Goal: Task Accomplishment & Management: Complete application form

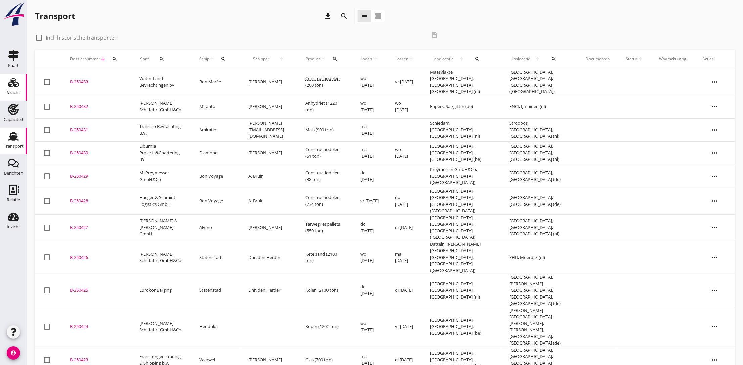
click at [9, 86] on use at bounding box center [13, 82] width 11 height 9
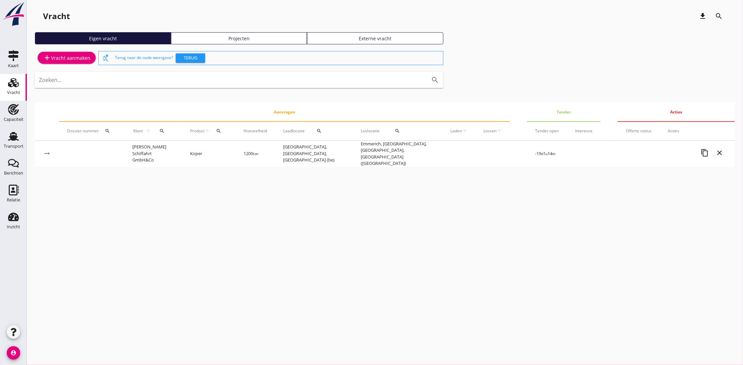
click at [61, 57] on div "add Vracht aanmaken" at bounding box center [66, 58] width 47 height 8
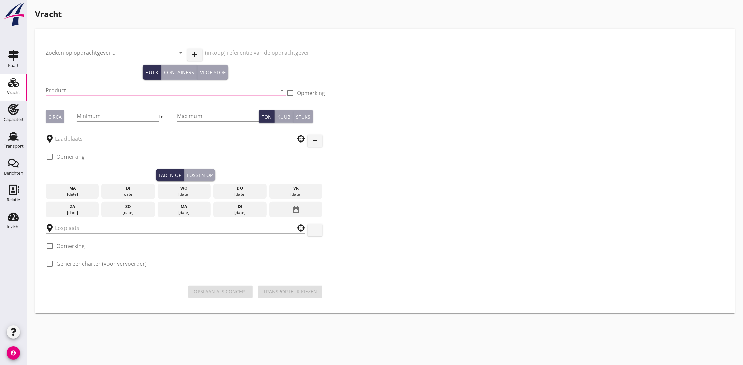
click at [69, 53] on input "Zoeken op opdrachtgever..." at bounding box center [106, 52] width 120 height 11
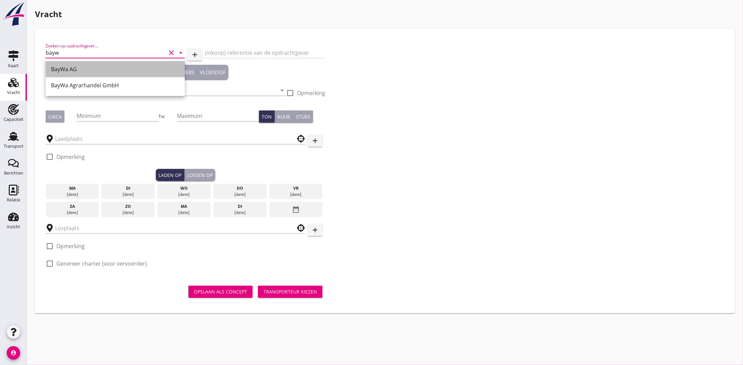
click at [86, 71] on div "BayWa AG" at bounding box center [115, 69] width 128 height 8
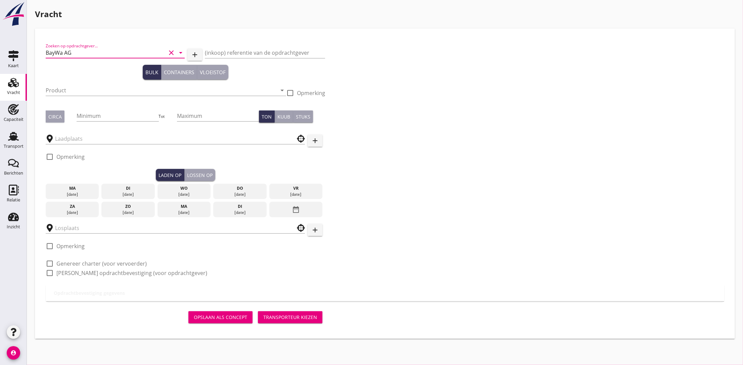
type input "BayWa AG"
click at [114, 53] on input "BayWa AG" at bounding box center [106, 52] width 120 height 11
click at [435, 87] on div "Zoeken op opdrachtgever... BayWa AG clear arrow_drop_down add (inkoop) referent…" at bounding box center [385, 162] width 684 height 246
click at [69, 90] on input "Product" at bounding box center [161, 90] width 231 height 11
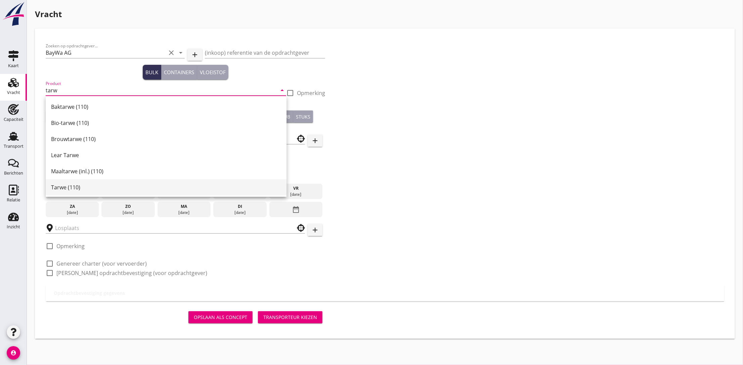
click at [76, 189] on div "Tarwe (110)" at bounding box center [166, 187] width 230 height 8
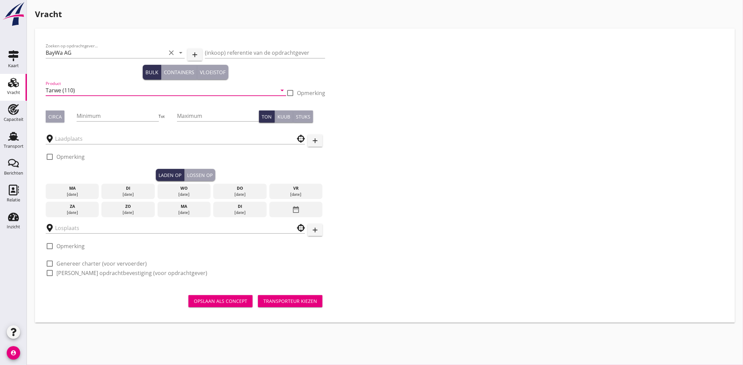
type input "Tarwe (110)"
click at [57, 115] on div "Circa" at bounding box center [54, 116] width 13 height 7
click at [94, 115] on input "Minimum" at bounding box center [118, 115] width 82 height 11
type input "8"
type input "750"
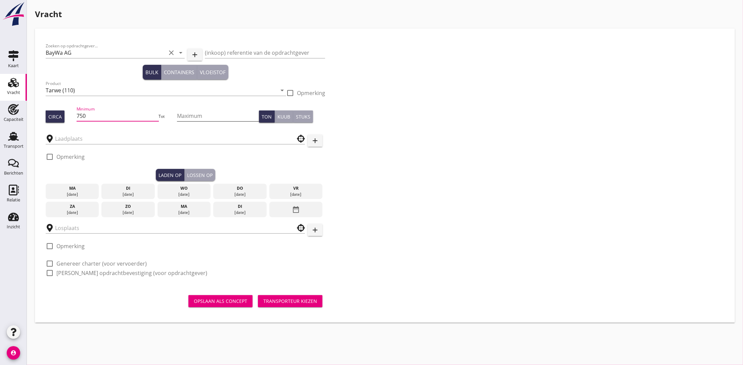
click at [226, 114] on input "Maximum" at bounding box center [218, 115] width 82 height 11
type input "900"
click at [84, 140] on input "text" at bounding box center [170, 138] width 231 height 11
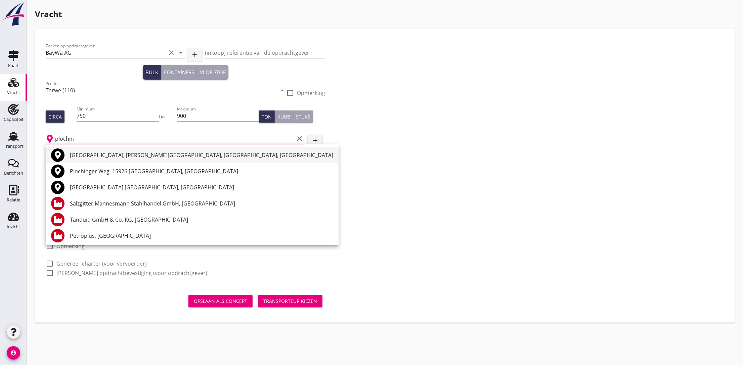
click at [85, 153] on div "[GEOGRAPHIC_DATA], [PERSON_NAME][GEOGRAPHIC_DATA], [GEOGRAPHIC_DATA], [GEOGRAPH…" at bounding box center [201, 155] width 263 height 8
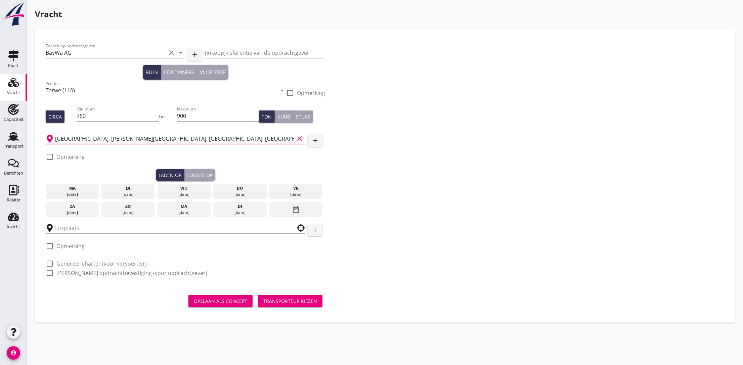
type input "[GEOGRAPHIC_DATA], [PERSON_NAME][GEOGRAPHIC_DATA], [GEOGRAPHIC_DATA], [GEOGRAPH…"
click at [169, 211] on div "[DATE]" at bounding box center [184, 213] width 50 height 6
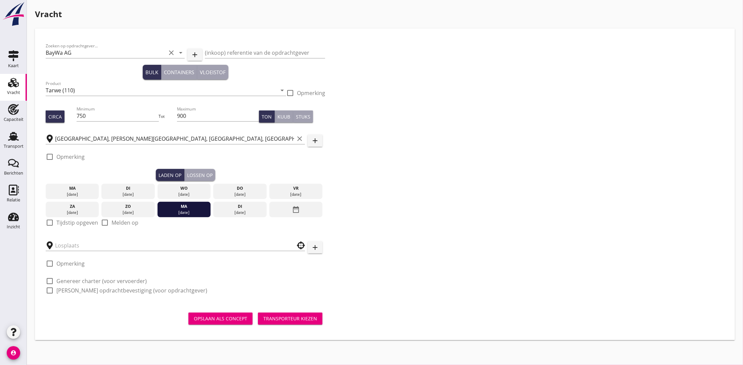
click at [54, 223] on div at bounding box center [49, 222] width 11 height 11
checkbox input "true"
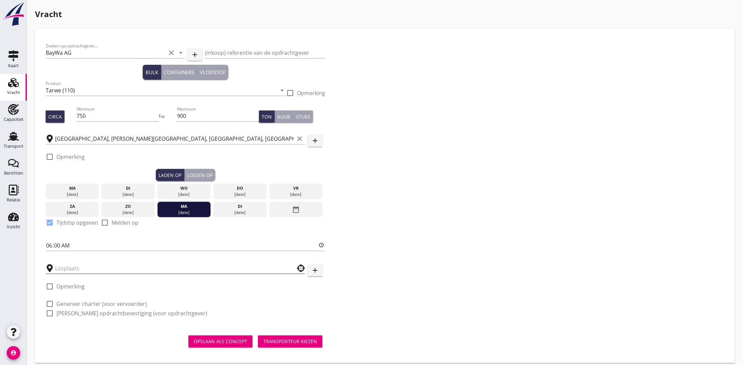
click at [77, 271] on input "text" at bounding box center [170, 268] width 231 height 11
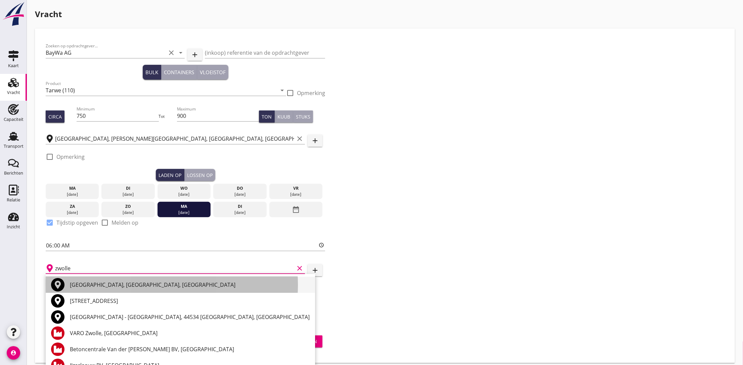
click at [83, 283] on div "[GEOGRAPHIC_DATA], [GEOGRAPHIC_DATA], [GEOGRAPHIC_DATA]" at bounding box center [190, 285] width 240 height 8
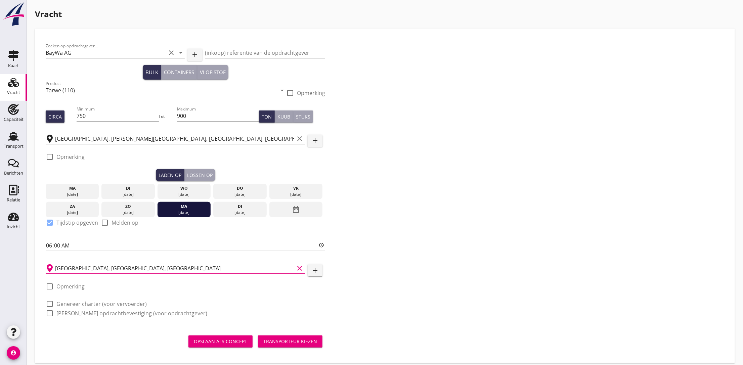
type input "[GEOGRAPHIC_DATA], [GEOGRAPHIC_DATA], [GEOGRAPHIC_DATA]"
click at [51, 304] on div at bounding box center [49, 303] width 11 height 11
checkbox input "true"
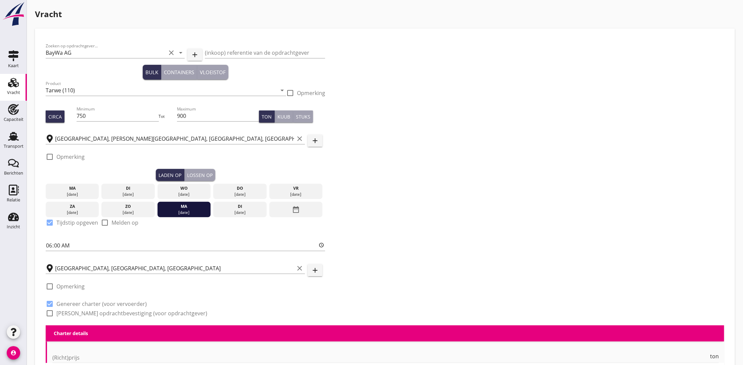
click at [50, 314] on div at bounding box center [49, 313] width 11 height 11
checkbox input "true"
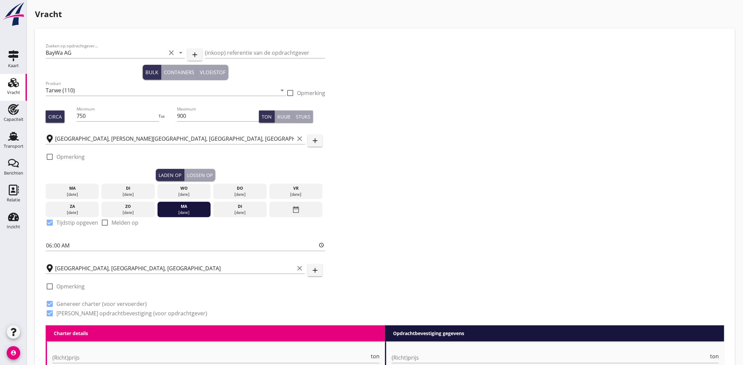
scroll to position [151, 0]
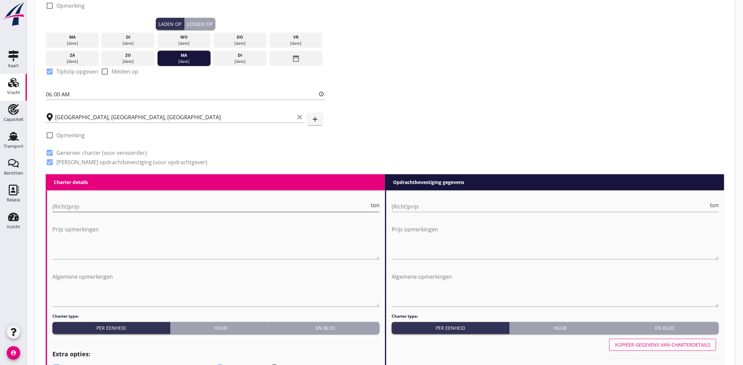
click at [75, 205] on input "(Richt)prijs" at bounding box center [210, 206] width 317 height 11
type input "17"
click at [422, 202] on input "(Richt)prijs" at bounding box center [550, 206] width 317 height 11
type input "17"
click at [422, 77] on div "Zoeken op opdrachtgever... BayWa AG clear arrow_drop_down add (inkoop) referent…" at bounding box center [385, 31] width 684 height 286
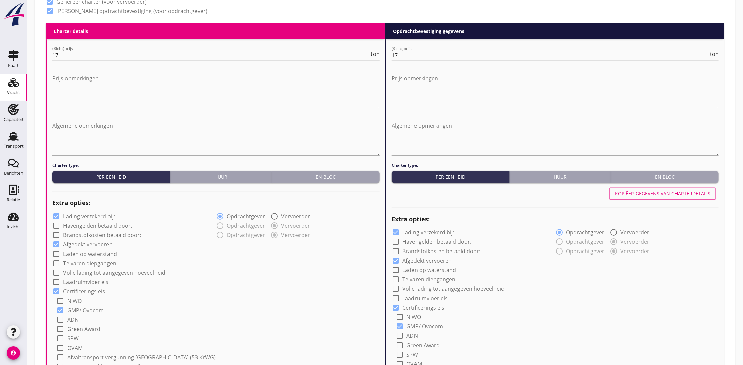
scroll to position [453, 0]
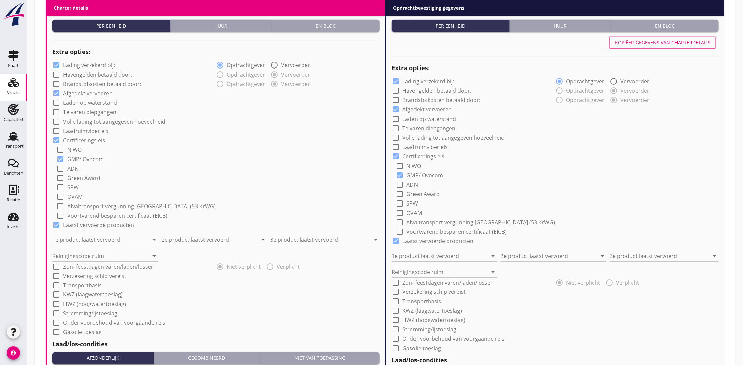
click at [100, 239] on input "1e product laatst vervoerd" at bounding box center [100, 239] width 96 height 11
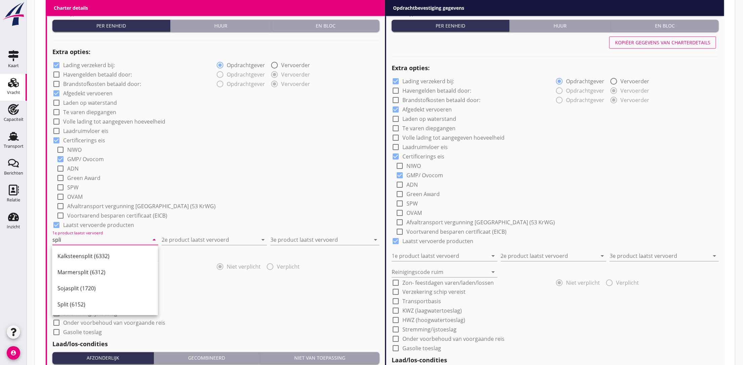
click at [60, 299] on div "Split (6152)" at bounding box center [104, 305] width 95 height 16
type input "Split (6152)"
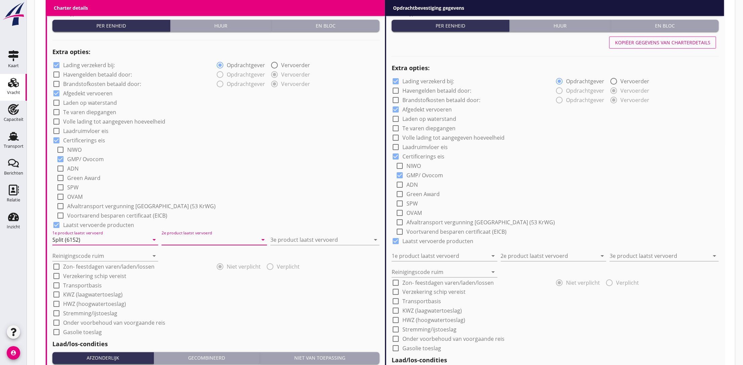
click at [176, 239] on input "2e product laatst vervoerd" at bounding box center [210, 239] width 96 height 11
click at [180, 257] on div "Constructiedelen (9412)" at bounding box center [214, 256] width 95 height 8
type input "Constructiedelen (9412)"
click at [305, 237] on input "3e product laatst vervoerd" at bounding box center [320, 239] width 100 height 11
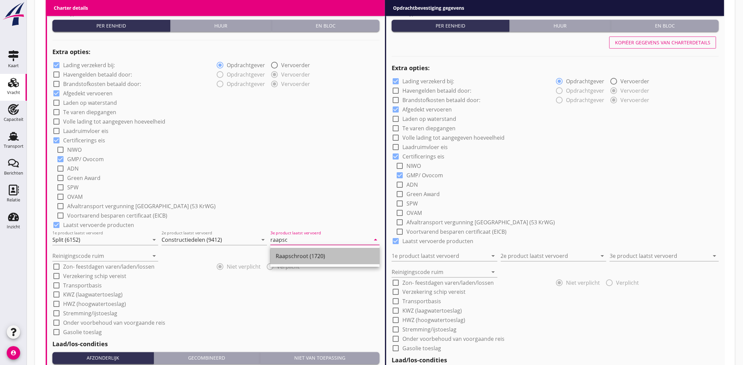
click at [304, 252] on div "Raapschroot (1720)" at bounding box center [325, 256] width 98 height 8
type input "Raapschroot (1720)"
click at [131, 257] on input "Reinigingscode ruim" at bounding box center [100, 256] width 96 height 11
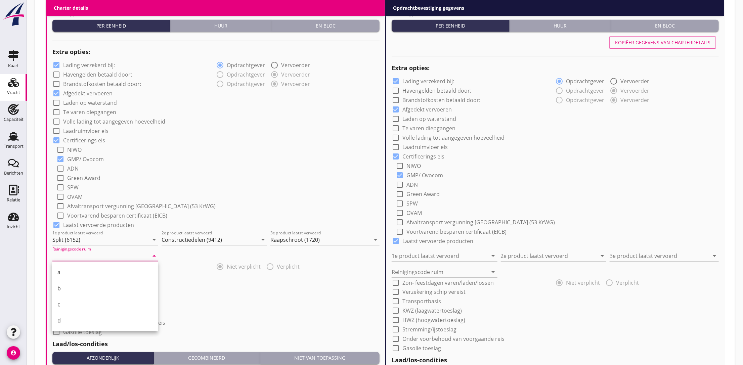
click at [97, 269] on div "a" at bounding box center [104, 272] width 95 height 8
type input "a"
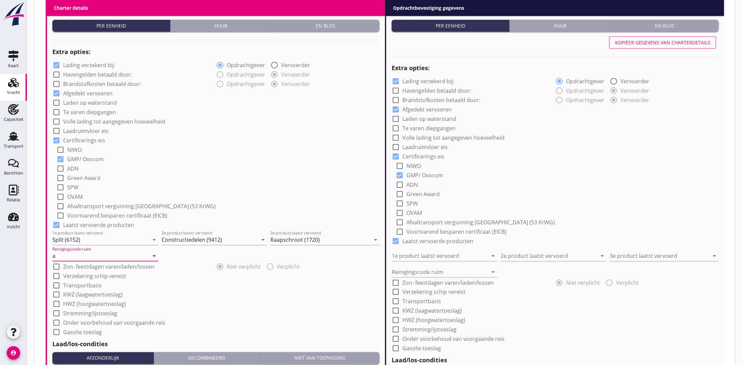
click at [269, 151] on div "check_box_outline_blank NIWO" at bounding box center [217, 148] width 323 height 9
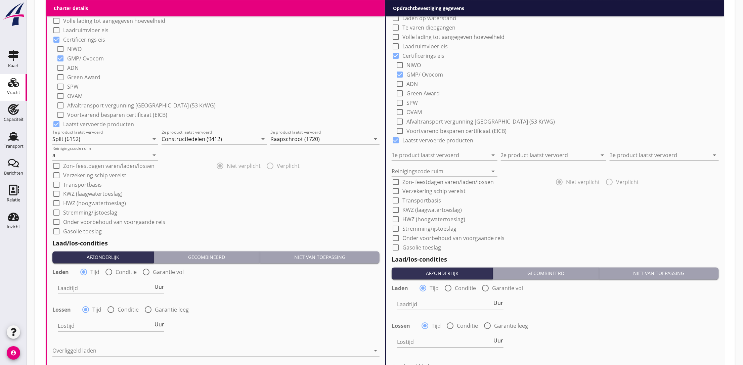
click at [54, 175] on div at bounding box center [56, 175] width 11 height 11
checkbox input "true"
click at [55, 181] on div at bounding box center [56, 184] width 11 height 11
checkbox input "true"
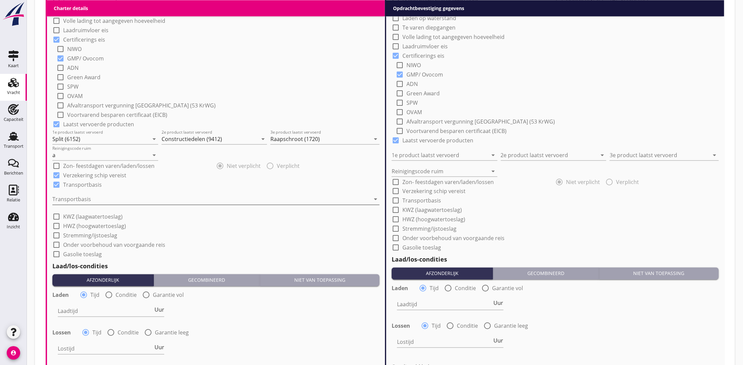
click at [81, 197] on div at bounding box center [211, 199] width 318 height 11
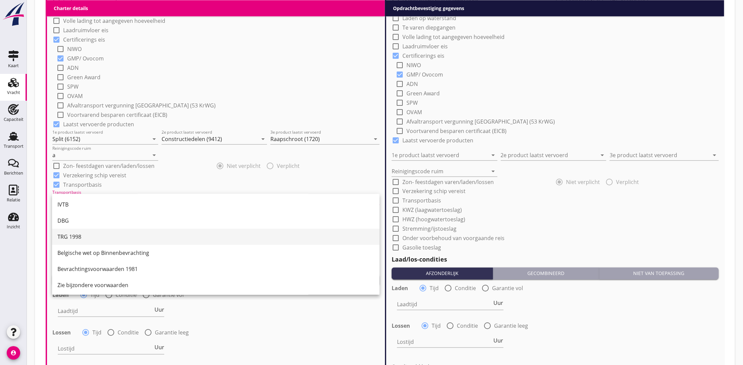
scroll to position [17, 0]
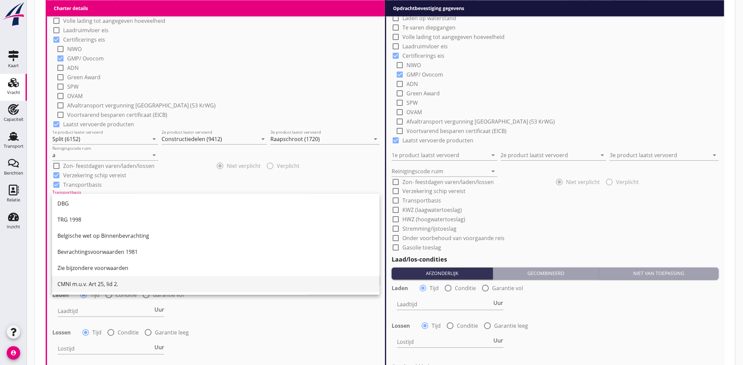
click at [92, 281] on div "CMNI m.u.v. Art 25, lid 2." at bounding box center [215, 284] width 317 height 8
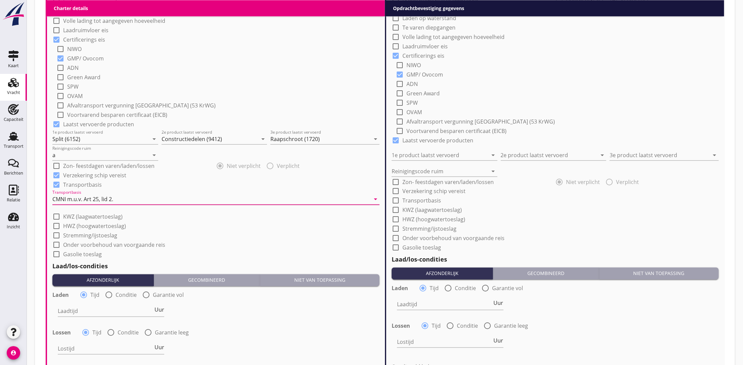
click at [56, 218] on div at bounding box center [56, 216] width 11 height 11
checkbox input "true"
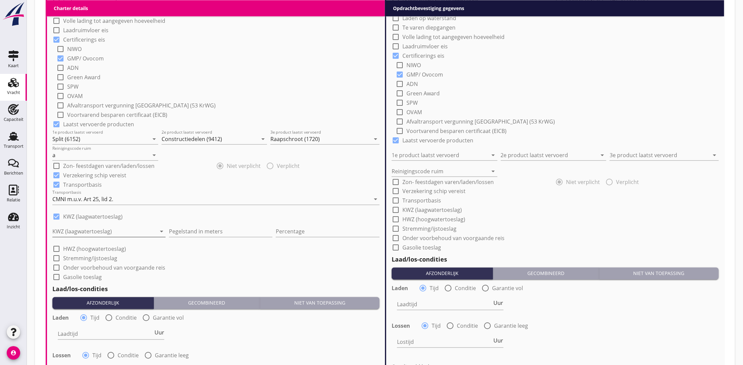
click at [67, 233] on div at bounding box center [104, 231] width 104 height 11
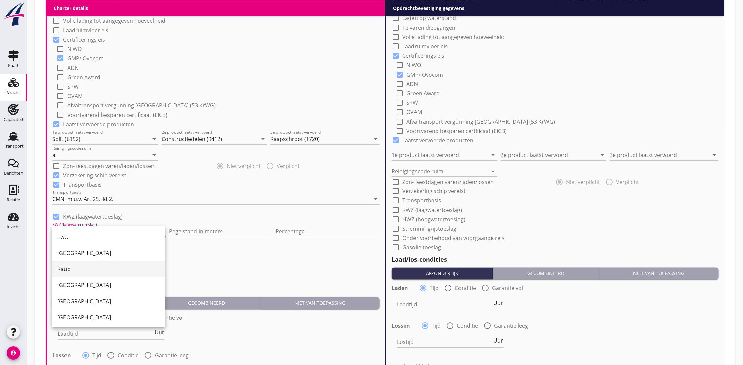
click at [92, 273] on div "Kaub" at bounding box center [108, 269] width 102 height 8
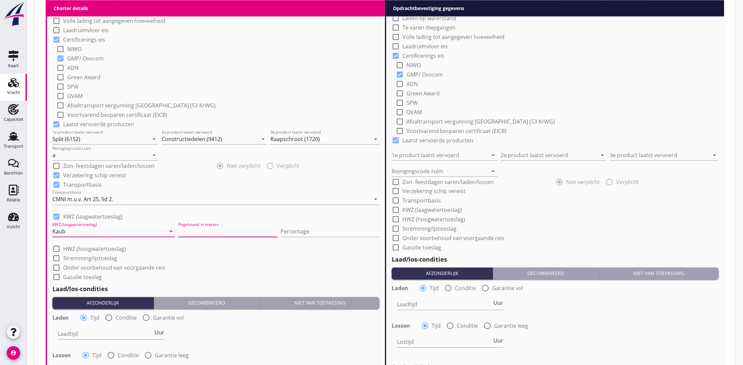
click at [194, 229] on input "Pegelstand in meters" at bounding box center [227, 231] width 99 height 11
type input "1"
type input "1.5"
click at [313, 231] on input "Percentage" at bounding box center [330, 231] width 99 height 11
type input "10"
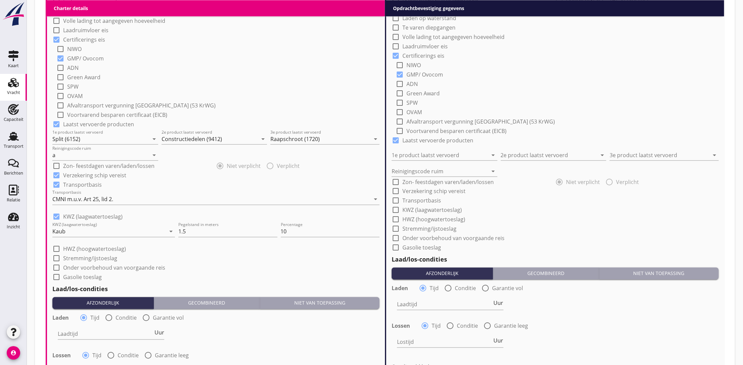
click at [271, 262] on div "check_box_outline_blank Stremming/ijstoeslag" at bounding box center [215, 257] width 327 height 9
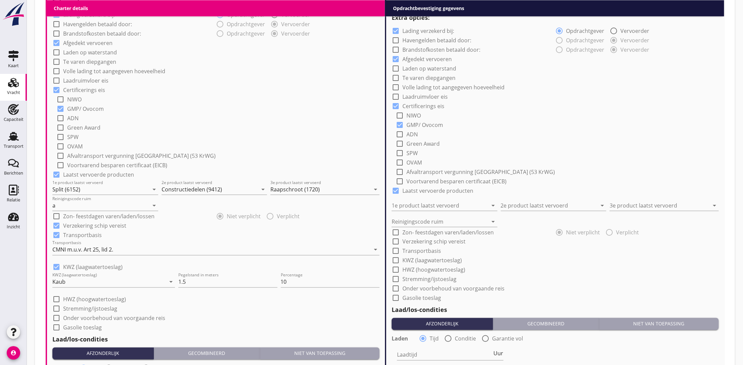
scroll to position [453, 0]
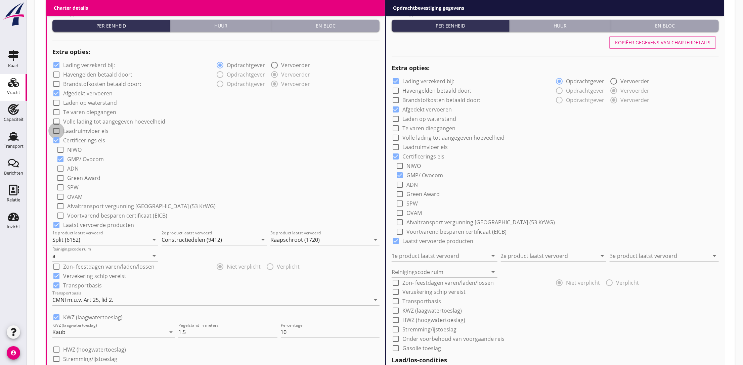
click at [54, 131] on div at bounding box center [56, 130] width 11 height 11
checkbox input "true"
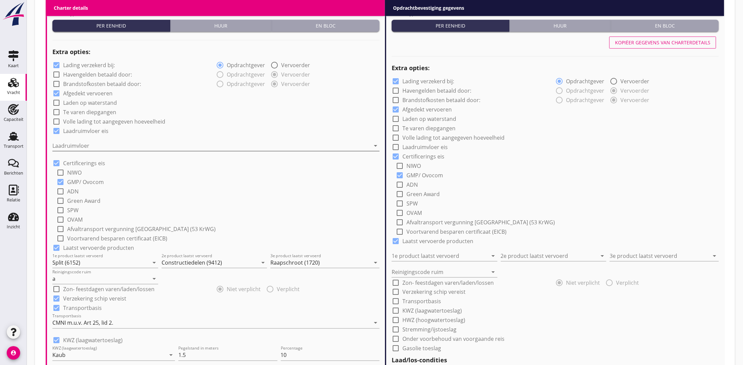
click at [76, 145] on div at bounding box center [211, 145] width 318 height 11
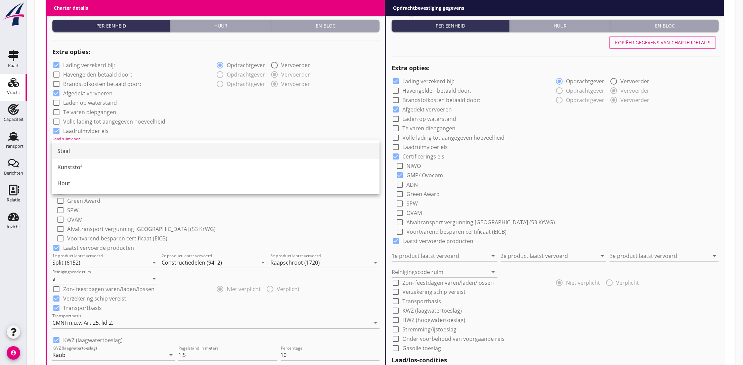
click at [78, 152] on div "Staal" at bounding box center [215, 151] width 317 height 8
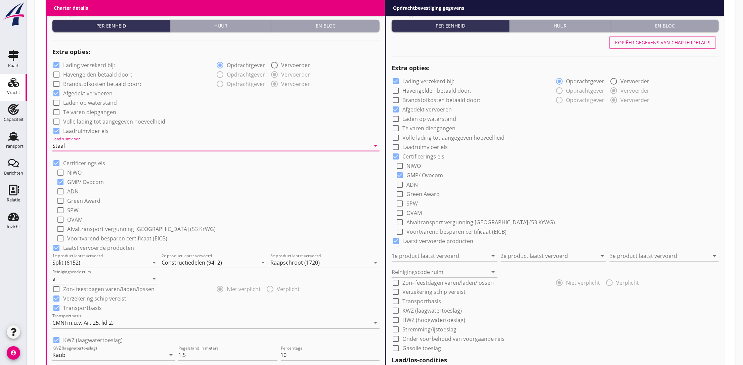
click at [54, 112] on div at bounding box center [56, 111] width 11 height 11
checkbox input "true"
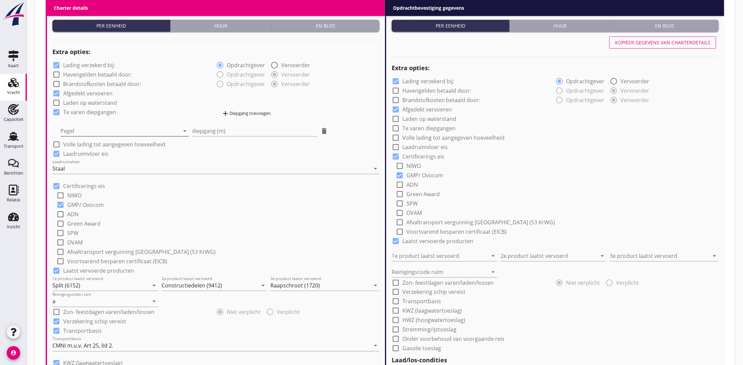
click at [73, 126] on div at bounding box center [119, 131] width 119 height 11
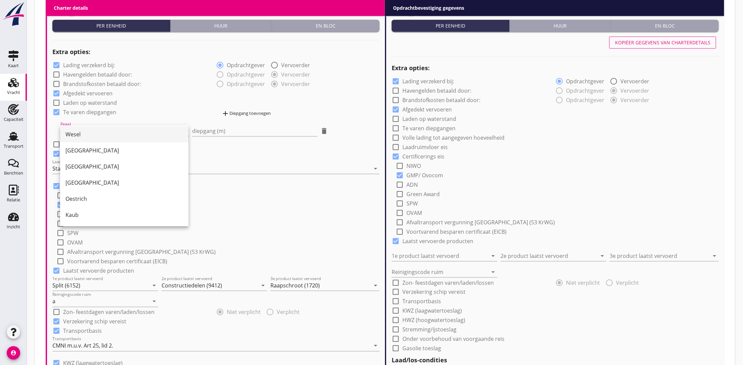
scroll to position [101, 0]
click at [92, 168] on div "Kaub" at bounding box center [124, 165] width 118 height 8
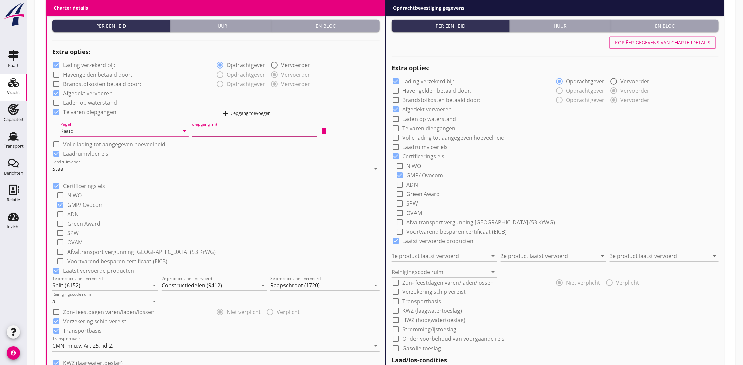
click at [205, 130] on input "diepgang (m)" at bounding box center [254, 131] width 125 height 11
type input "1"
click at [355, 94] on div "check_box Afgedekt vervoeren" at bounding box center [215, 92] width 327 height 9
click at [55, 103] on div at bounding box center [56, 102] width 11 height 11
checkbox input "true"
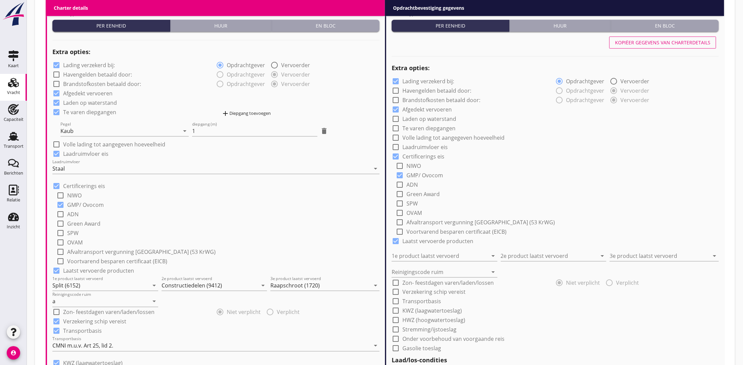
click at [57, 65] on div at bounding box center [56, 64] width 11 height 11
checkbox input "false"
click at [625, 44] on div "Kopiëer gegevens van charterdetails" at bounding box center [662, 42] width 95 height 7
checkbox input "false"
checkbox input "true"
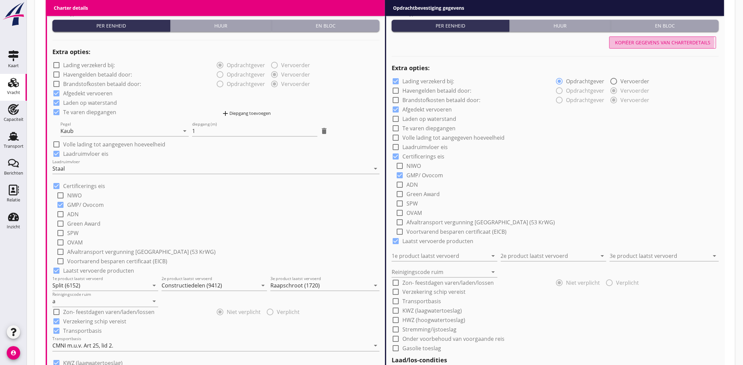
checkbox input "true"
type input "Split (6152)"
checkbox input "true"
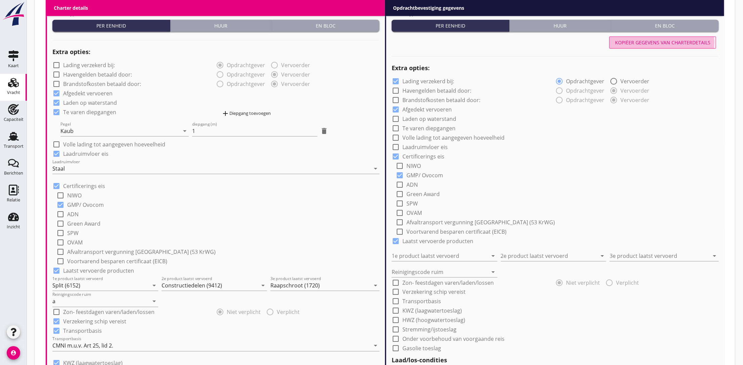
checkbox input "true"
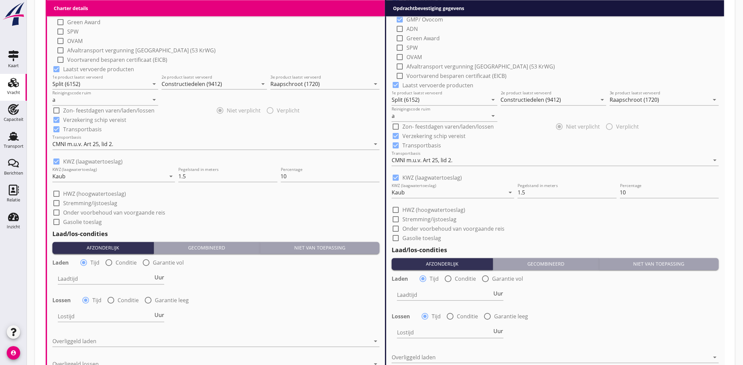
scroll to position [705, 0]
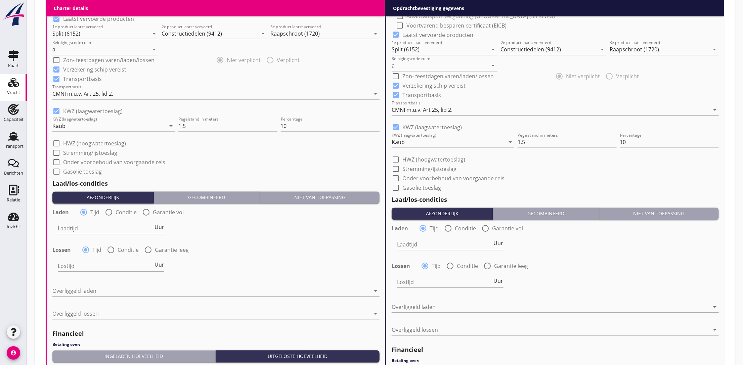
click at [110, 230] on input "Laadtijd" at bounding box center [105, 228] width 95 height 11
click at [160, 227] on span "Uur" at bounding box center [159, 227] width 10 height 5
type input "2"
click at [113, 251] on div at bounding box center [110, 249] width 11 height 11
radio input "false"
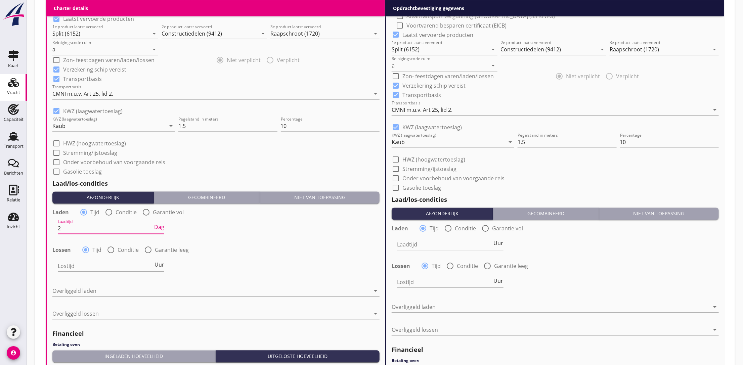
radio input "true"
click at [112, 268] on div at bounding box center [133, 266] width 151 height 11
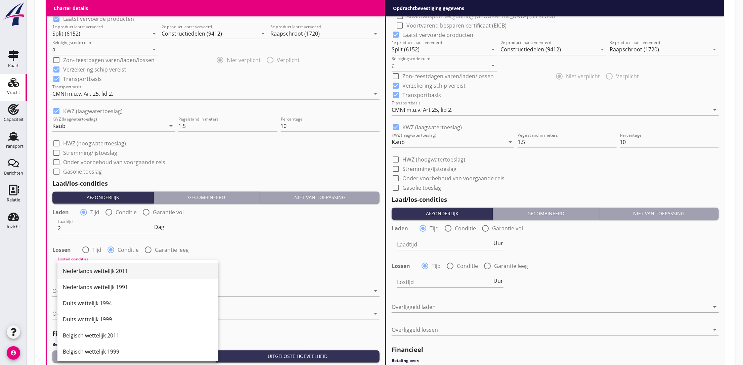
click at [132, 271] on div "Nederlands wettelijk 2011" at bounding box center [138, 271] width 150 height 8
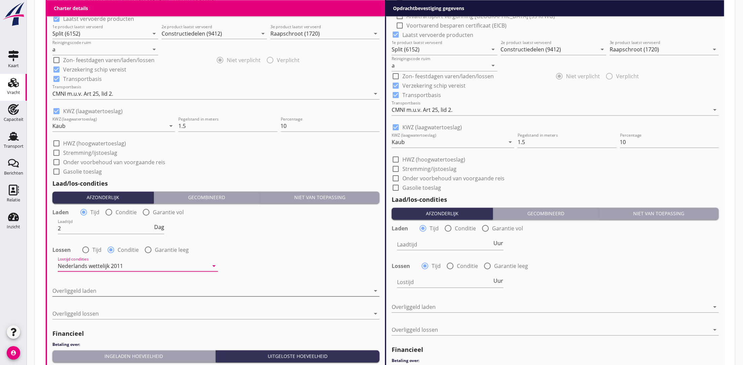
click at [109, 293] on div at bounding box center [211, 291] width 318 height 11
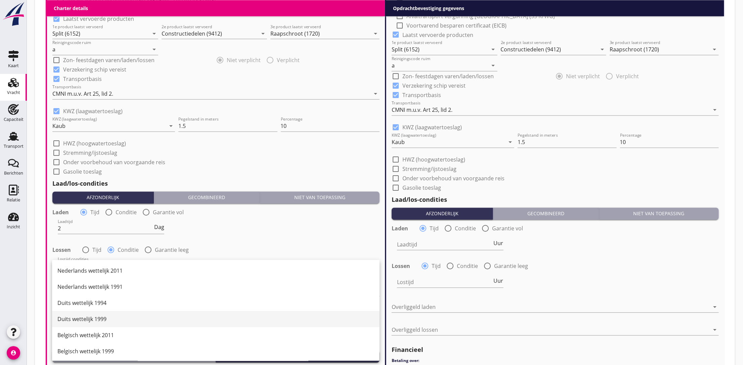
click at [97, 320] on div "Duits wettelijk 1999" at bounding box center [215, 319] width 317 height 8
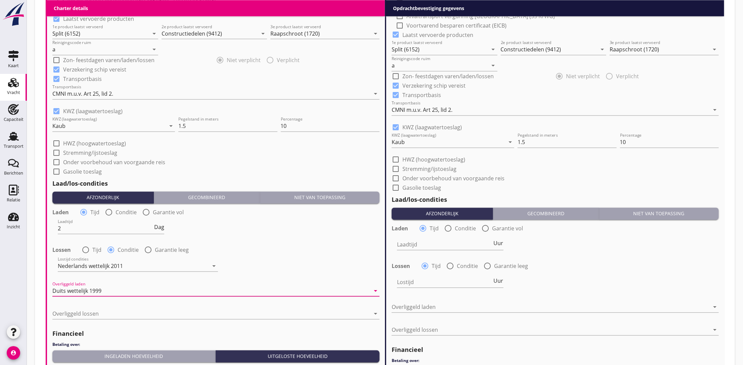
scroll to position [756, 0]
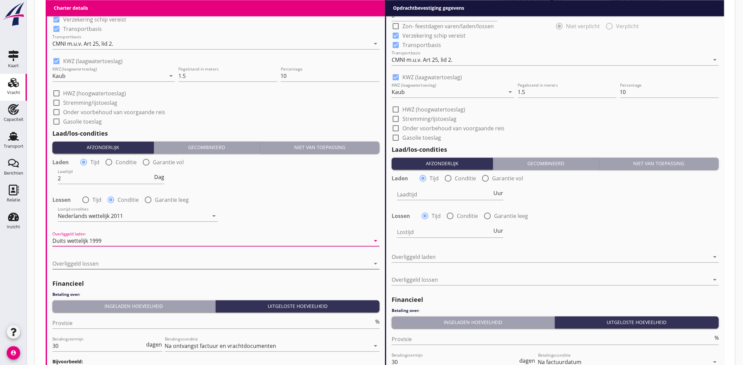
click at [129, 263] on div at bounding box center [211, 263] width 318 height 11
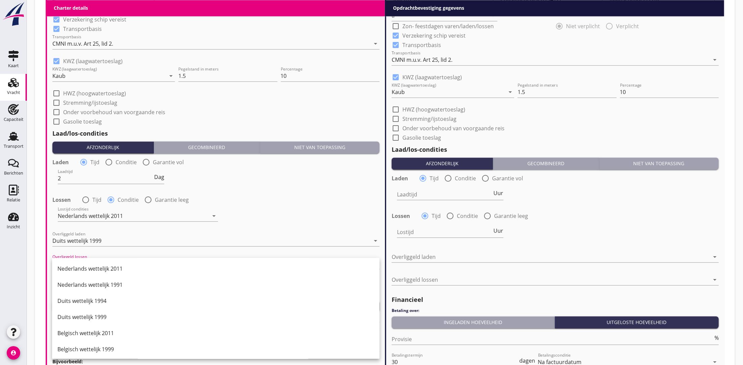
click at [129, 263] on div "Nederlands wettelijk 2011" at bounding box center [215, 269] width 317 height 16
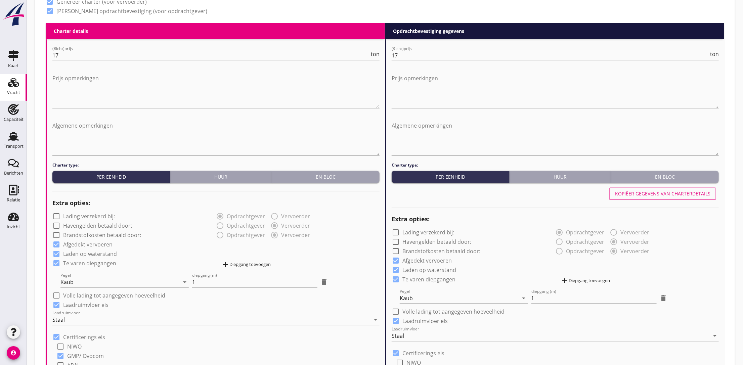
scroll to position [252, 0]
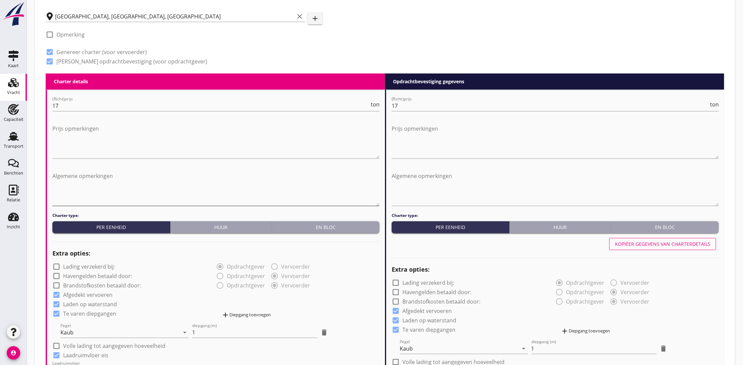
click at [73, 176] on textarea "Algemene opmerkingen" at bounding box center [215, 188] width 327 height 35
drag, startPoint x: 102, startPoint y: 173, endPoint x: 40, endPoint y: 184, distance: 63.3
click at [40, 184] on div "Zoeken op opdrachtgever... BayWa AG clear arrow_drop_down add (inkoop) referent…" at bounding box center [384, 363] width 689 height 1162
type textarea "Melden week 40."
click at [431, 180] on textarea "Algemene opmerkingen" at bounding box center [555, 188] width 327 height 35
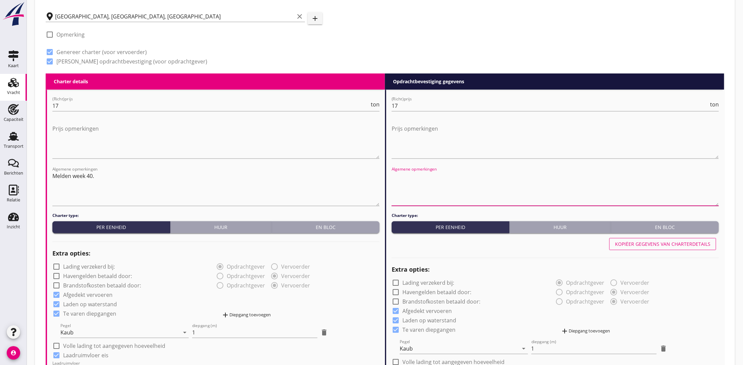
paste textarea "Melden week 40."
type textarea "Melden week 40."
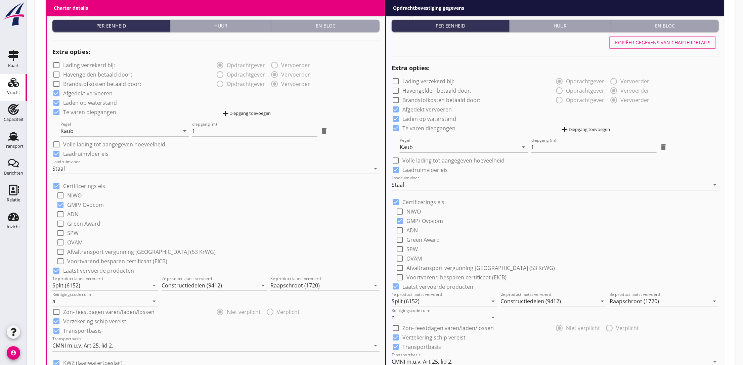
scroll to position [403, 0]
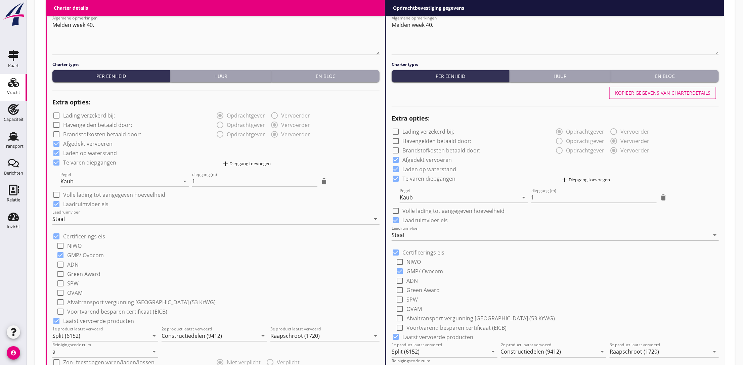
click at [620, 89] on button "Kopiëer gegevens van charterdetails" at bounding box center [662, 93] width 107 height 12
type input "2"
radio input "false"
radio input "true"
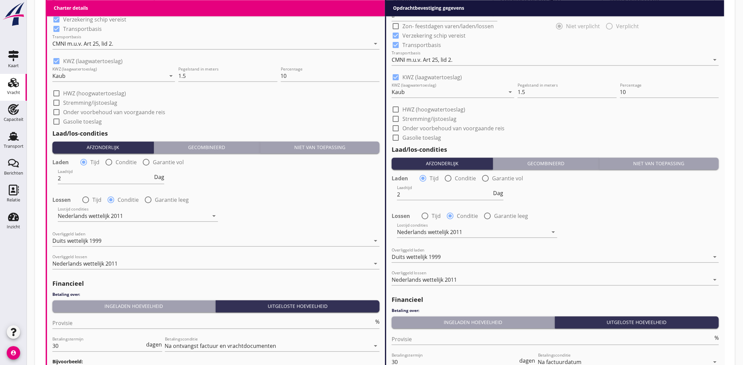
scroll to position [844, 0]
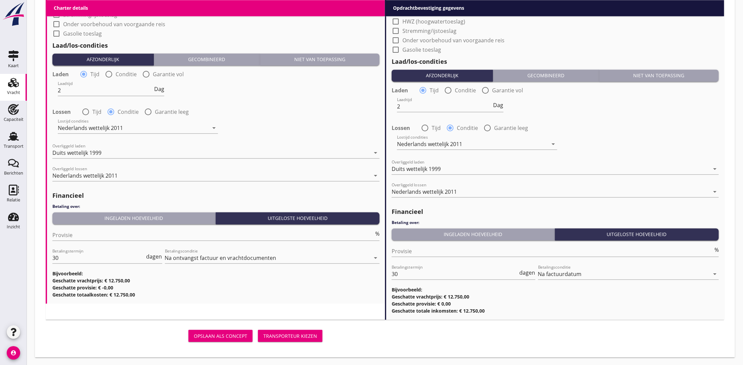
click at [159, 219] on div "Ingeladen hoeveelheid" at bounding box center [133, 218] width 157 height 7
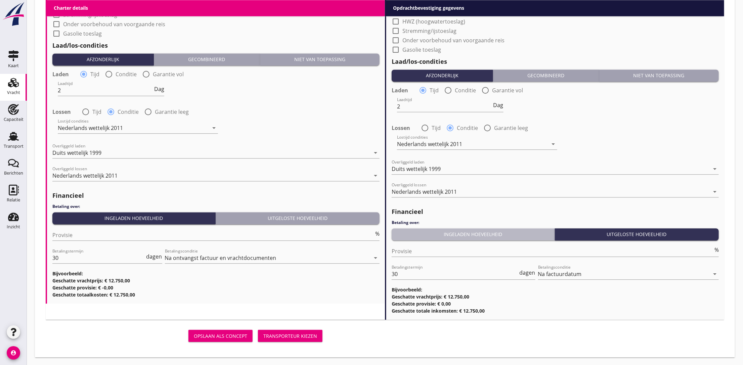
click at [429, 233] on div "Ingeladen hoeveelheid" at bounding box center [472, 234] width 157 height 7
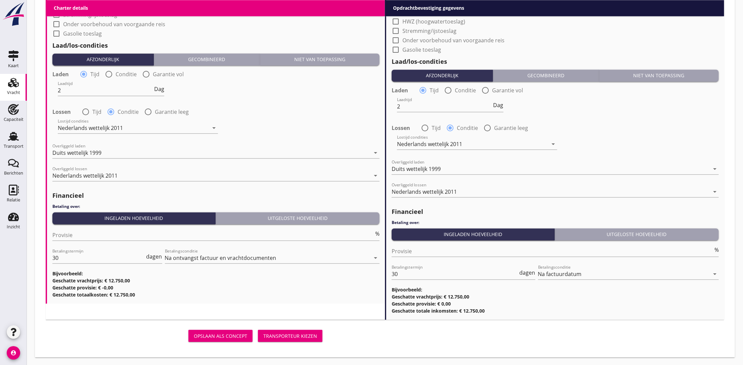
click at [354, 95] on div "Laadtijd 2 Dag" at bounding box center [216, 91] width 328 height 24
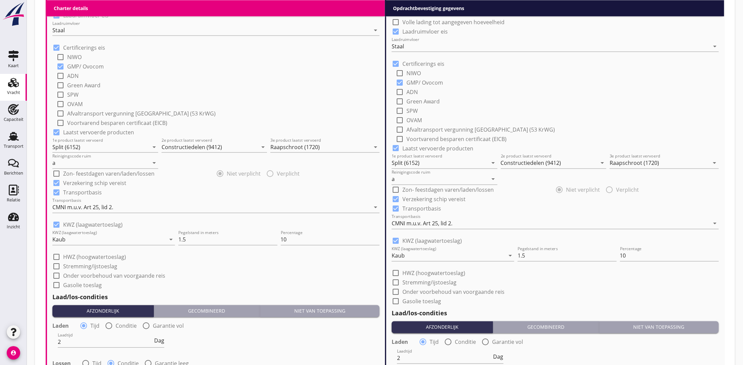
scroll to position [491, 0]
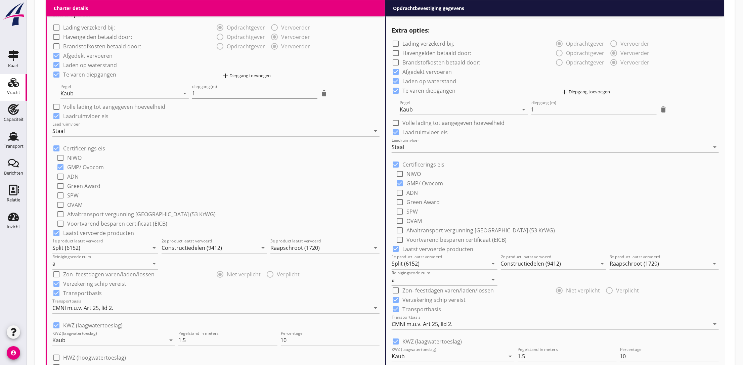
click at [195, 90] on input "1" at bounding box center [254, 93] width 125 height 11
type input "1.5"
click at [543, 110] on input "1" at bounding box center [593, 109] width 125 height 11
type input "1.5"
click at [520, 64] on div "check_box_outline_blank Brandstofkosten betaald door:" at bounding box center [474, 61] width 164 height 9
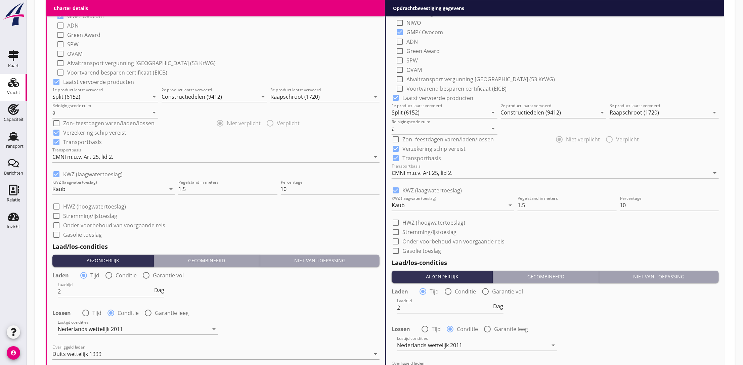
scroll to position [844, 0]
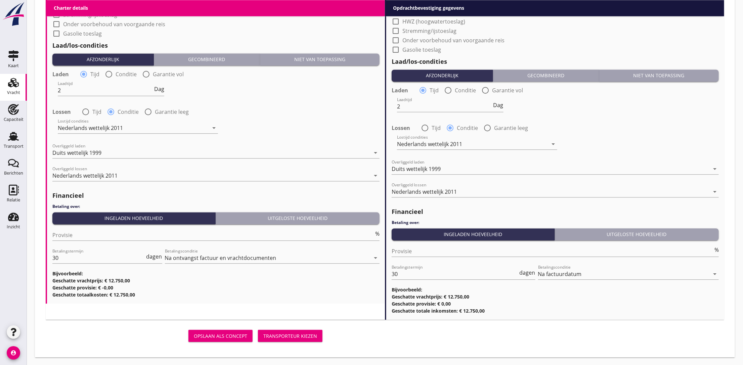
click at [294, 334] on div "Transporteur kiezen" at bounding box center [290, 335] width 54 height 7
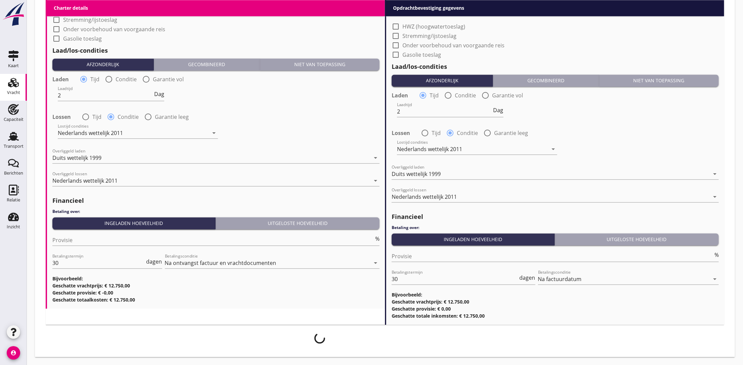
scroll to position [838, 0]
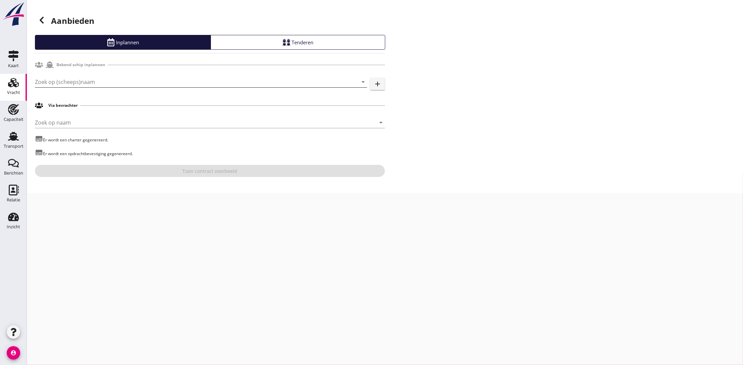
click at [132, 78] on input "Zoek op (scheeps)naam" at bounding box center [191, 82] width 313 height 11
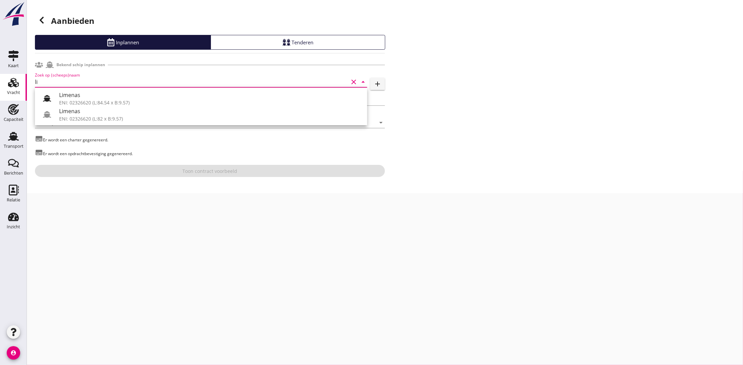
type input "l"
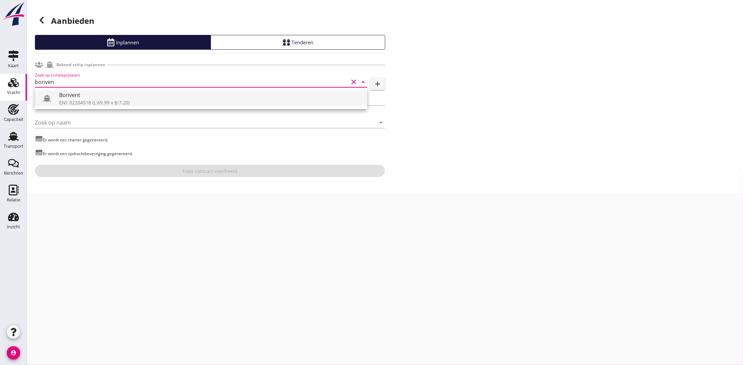
click at [116, 94] on div "Bonvent" at bounding box center [210, 95] width 303 height 8
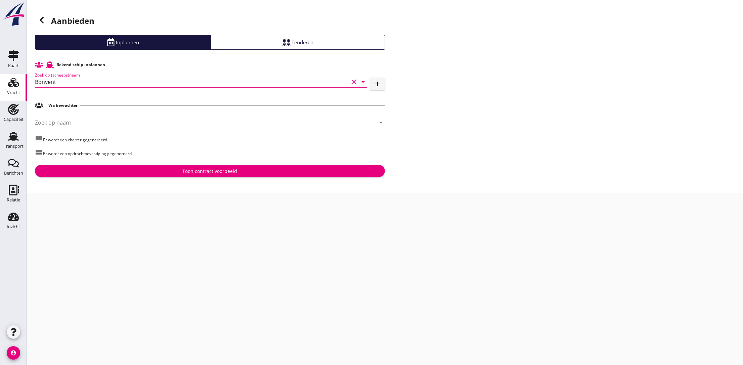
type input "Bonvent"
click at [175, 172] on div "Toon contract voorbeeld" at bounding box center [209, 171] width 339 height 7
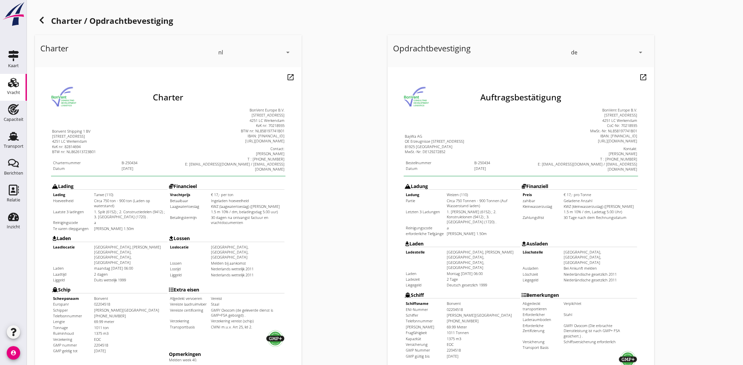
scroll to position [132, 0]
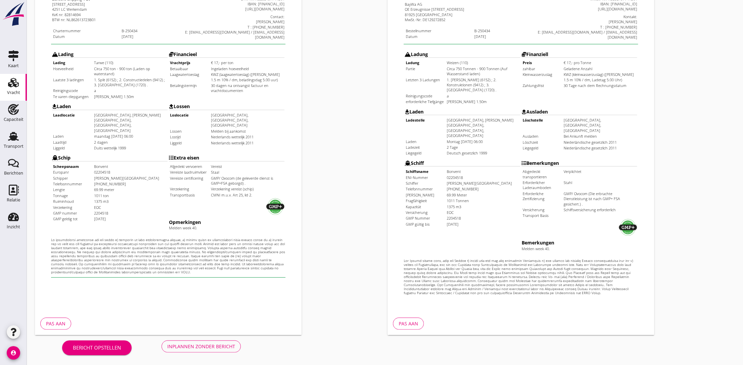
click at [60, 327] on div "Pas aan" at bounding box center [55, 323] width 19 height 7
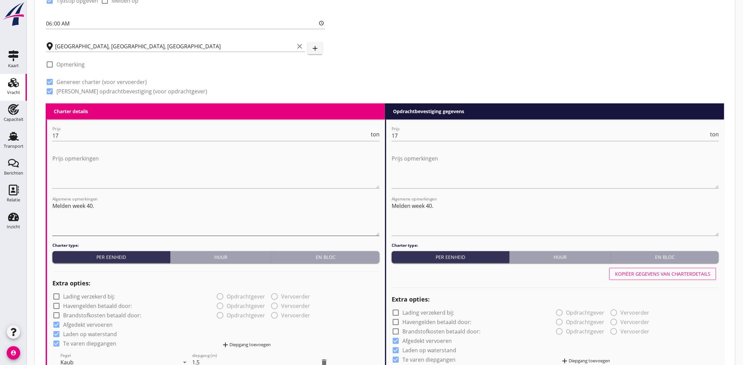
scroll to position [403, 0]
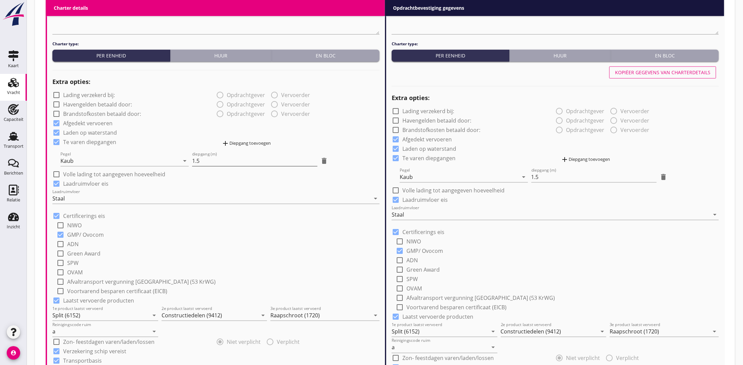
click at [241, 163] on input "1.5" at bounding box center [254, 160] width 125 height 11
type input "1"
click at [557, 177] on input "1.5" at bounding box center [593, 177] width 125 height 11
type input "1"
click at [529, 132] on div "check_box_outline_blank Brandstofkosten betaald door:" at bounding box center [474, 129] width 164 height 9
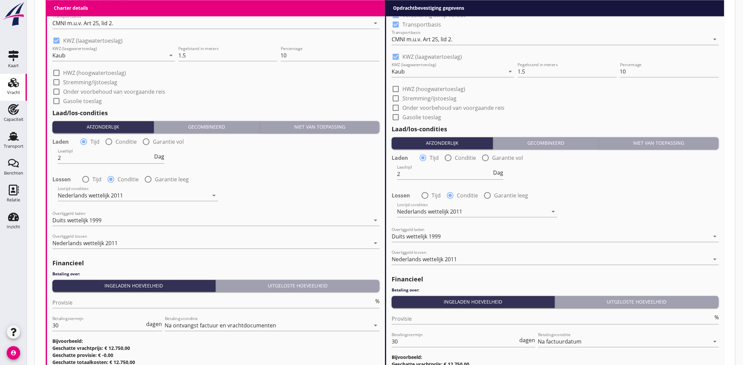
scroll to position [806, 0]
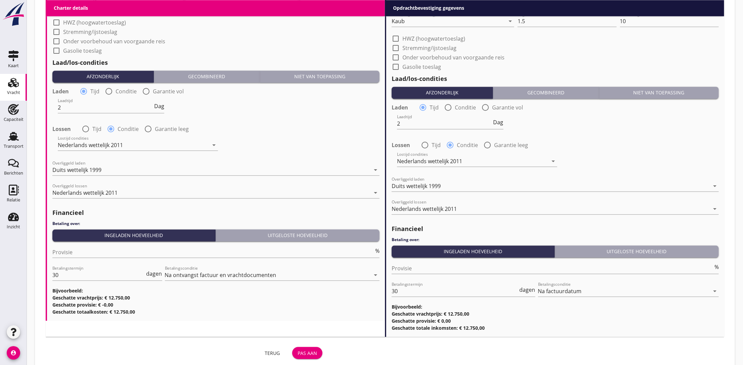
click at [317, 349] on button "Pas aan" at bounding box center [307, 353] width 30 height 12
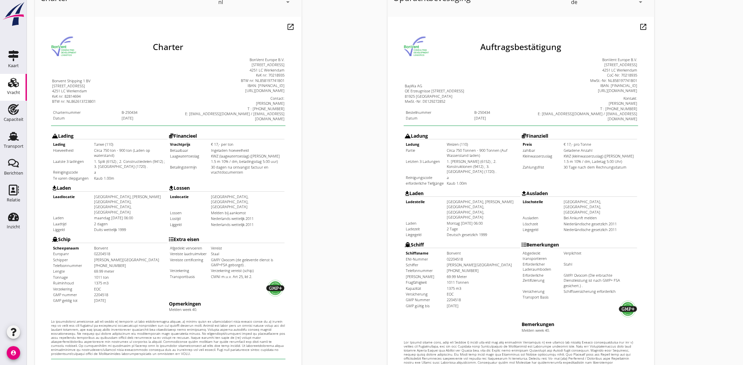
scroll to position [132, 0]
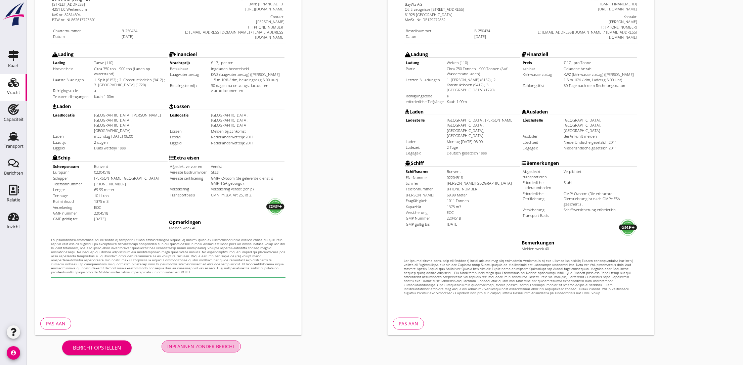
click at [184, 344] on div "Inplannen zonder bericht" at bounding box center [201, 346] width 68 height 7
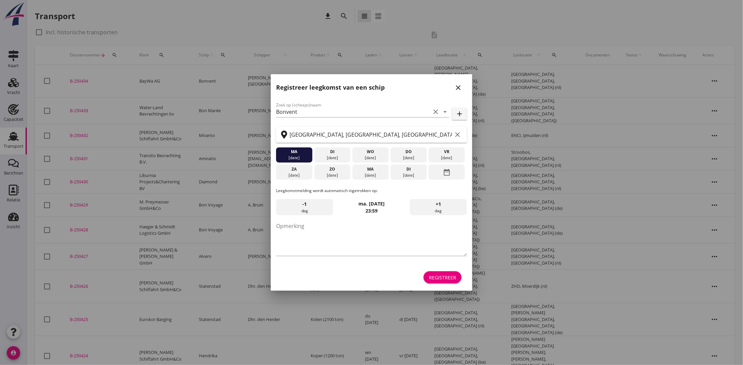
click at [441, 274] on div "Registreer" at bounding box center [442, 277] width 27 height 7
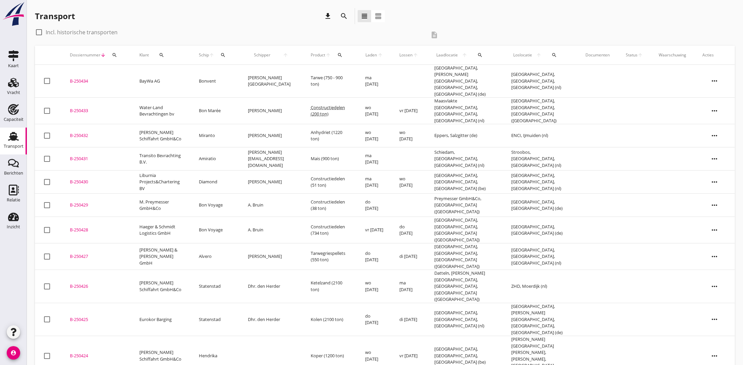
click at [83, 78] on div "B-250434" at bounding box center [96, 81] width 53 height 7
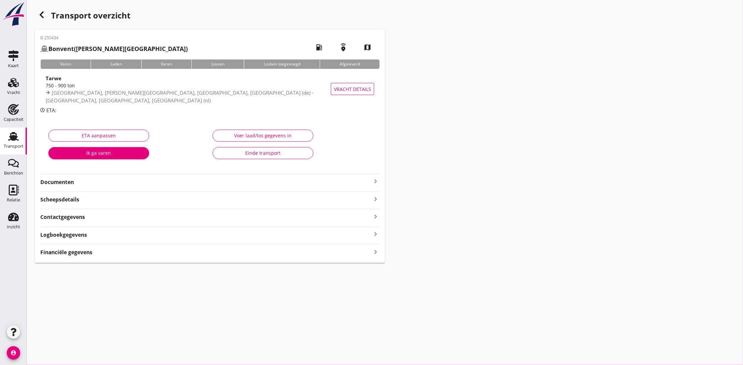
click at [83, 182] on strong "Documenten" at bounding box center [205, 182] width 331 height 8
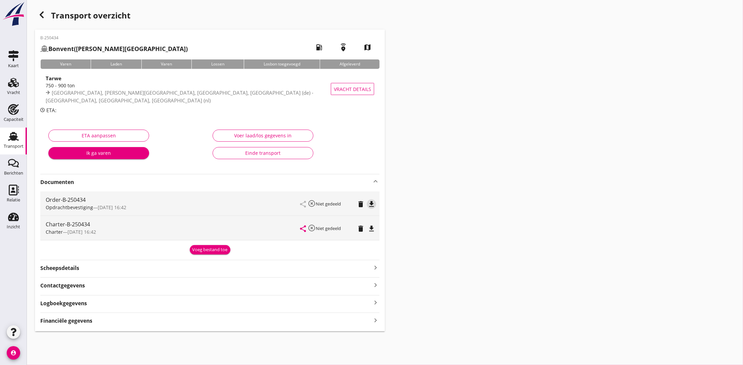
click at [373, 202] on icon "file_download" at bounding box center [371, 204] width 8 height 8
click at [367, 227] on icon "file_download" at bounding box center [371, 229] width 8 height 8
